Goal: Check status: Check status

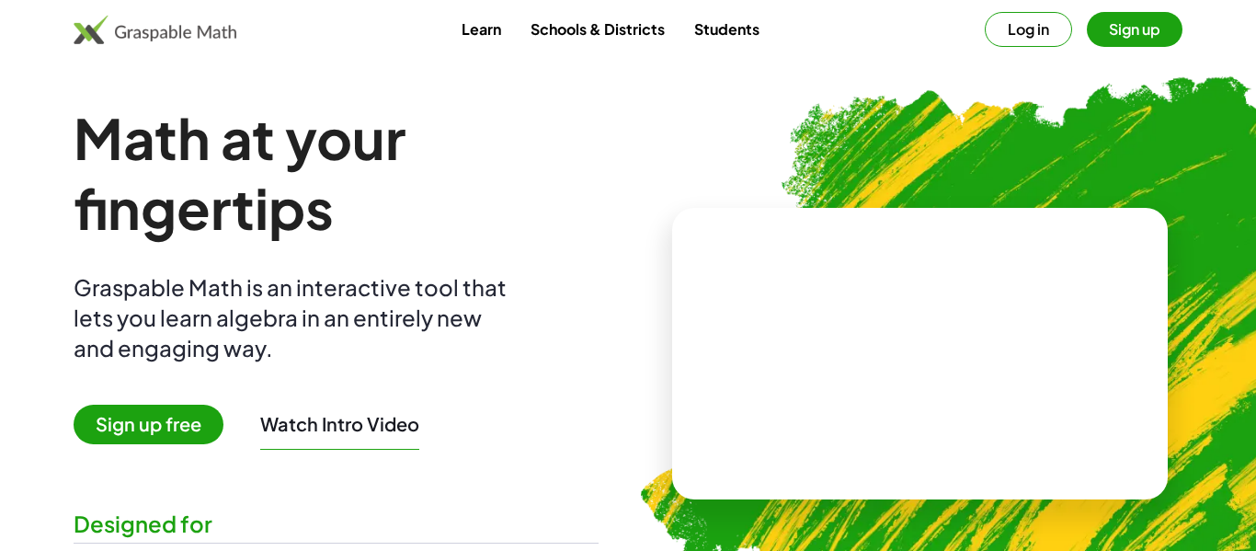
drag, startPoint x: 681, startPoint y: 442, endPoint x: 679, endPoint y: 457, distance: 15.0
click at [679, 457] on div at bounding box center [920, 354] width 496 height 292
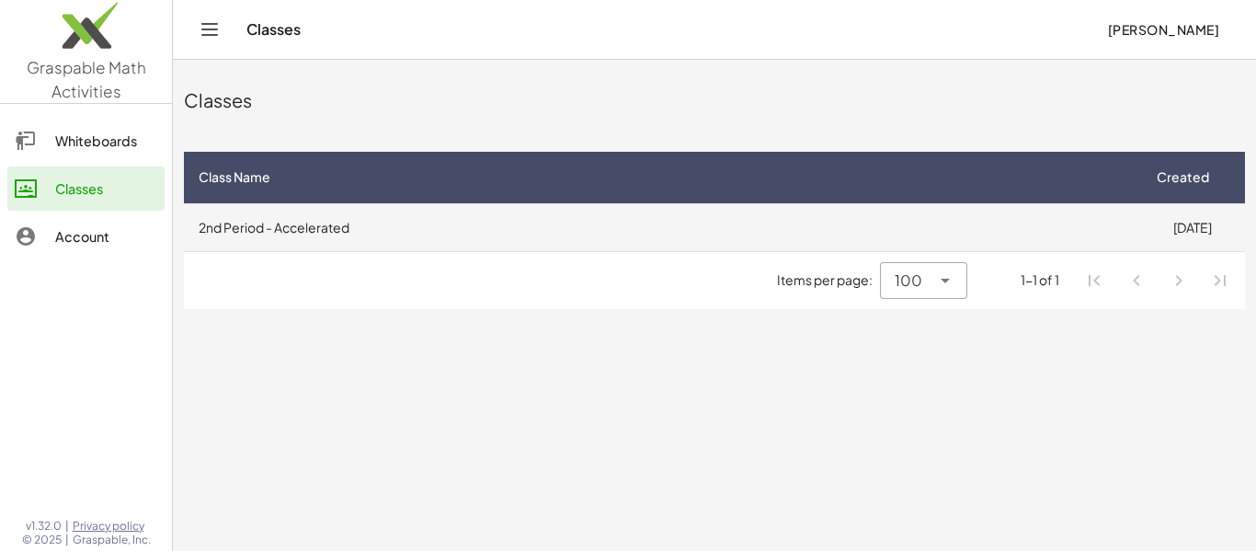
click at [264, 227] on td "2nd Period - Accelerated" at bounding box center [662, 227] width 956 height 48
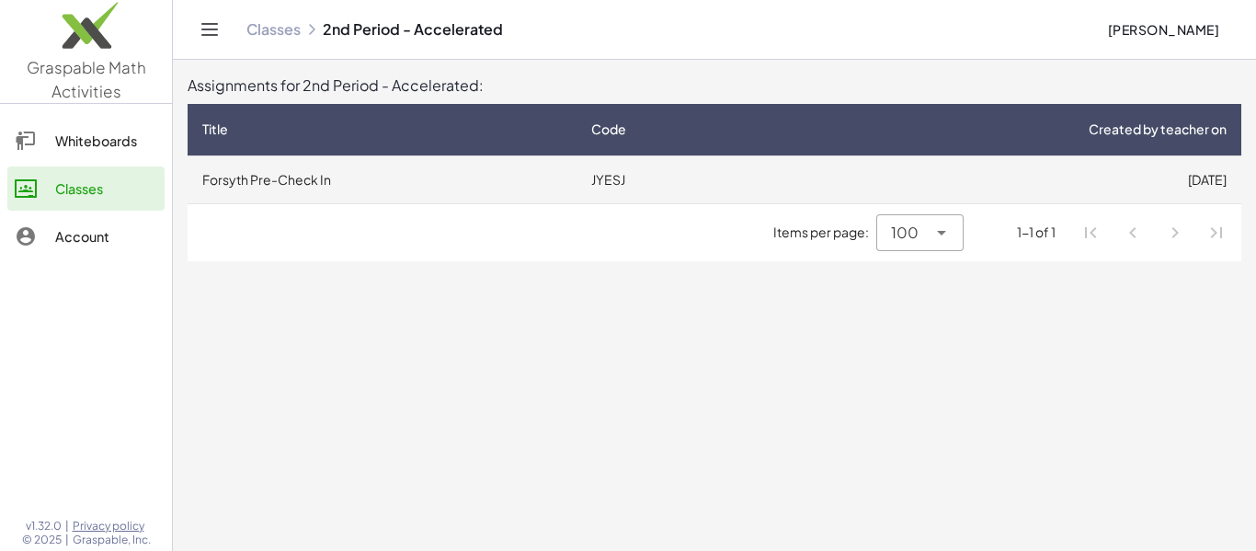
click at [844, 178] on td "[DATE]" at bounding box center [1012, 179] width 459 height 48
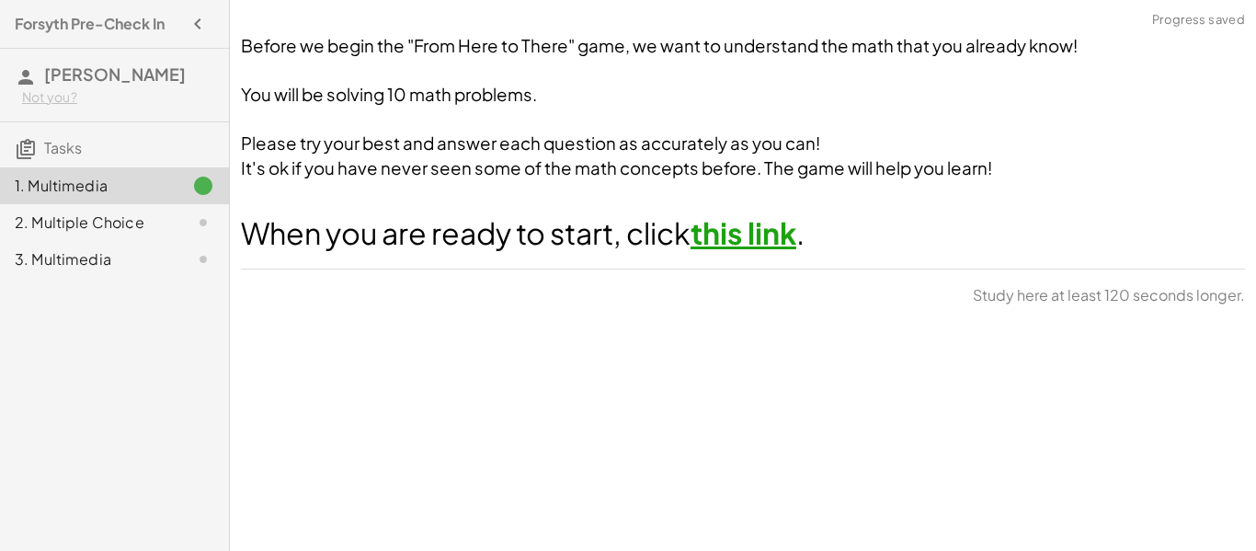
click at [775, 239] on link "this link" at bounding box center [744, 232] width 106 height 37
